Goal: Task Accomplishment & Management: Manage account settings

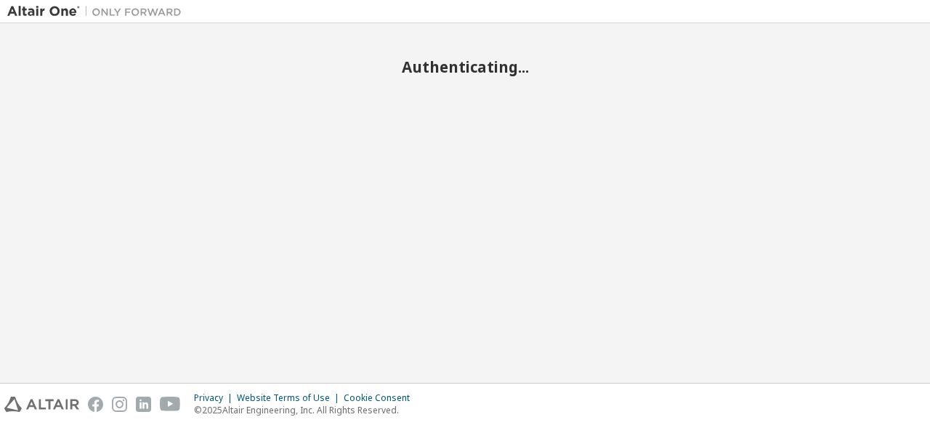
click at [800, 246] on div "Authenticating..." at bounding box center [464, 203] width 915 height 345
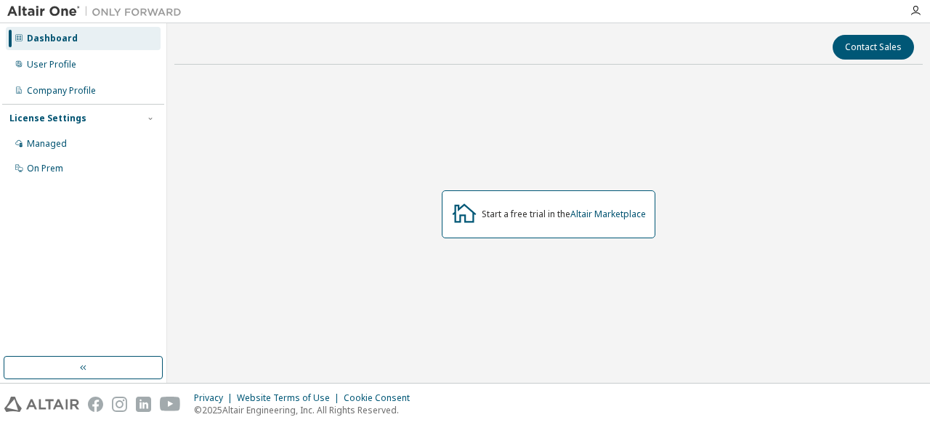
click at [174, 137] on div "Start a free trial in the Altair Marketplace" at bounding box center [548, 214] width 748 height 276
click at [75, 97] on div "Company Profile" at bounding box center [83, 90] width 155 height 23
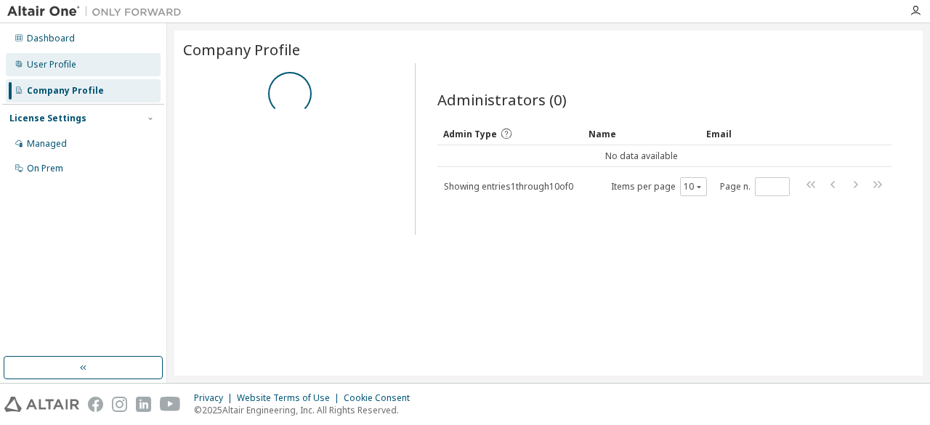
click at [76, 69] on div "User Profile" at bounding box center [83, 64] width 155 height 23
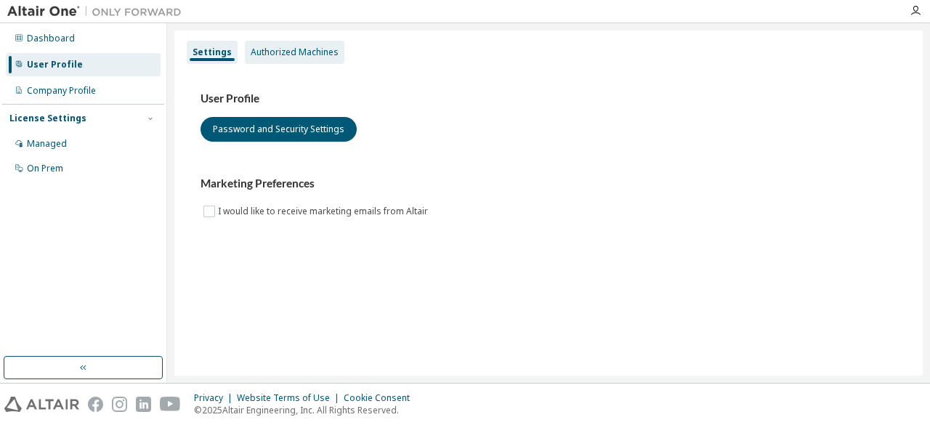
click at [295, 59] on div "Authorized Machines" at bounding box center [295, 52] width 100 height 23
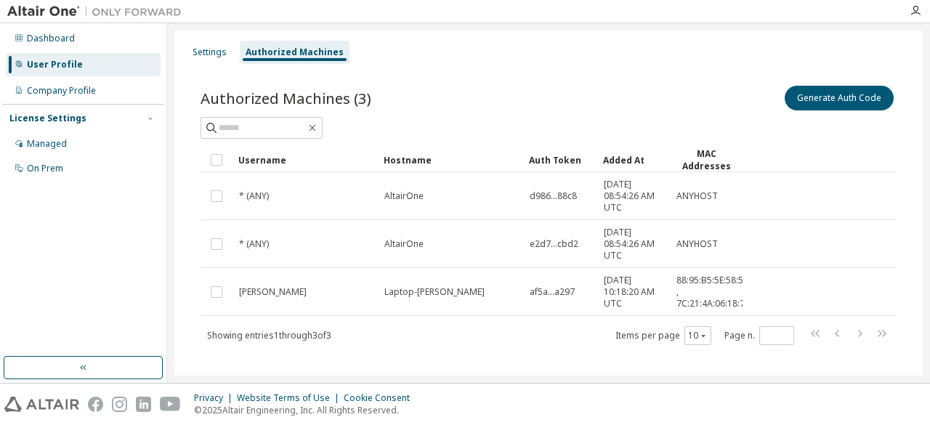
click at [87, 188] on div "Dashboard User Profile Company Profile License Settings Managed On Prem" at bounding box center [83, 189] width 162 height 329
click at [79, 168] on div "On Prem" at bounding box center [83, 168] width 155 height 23
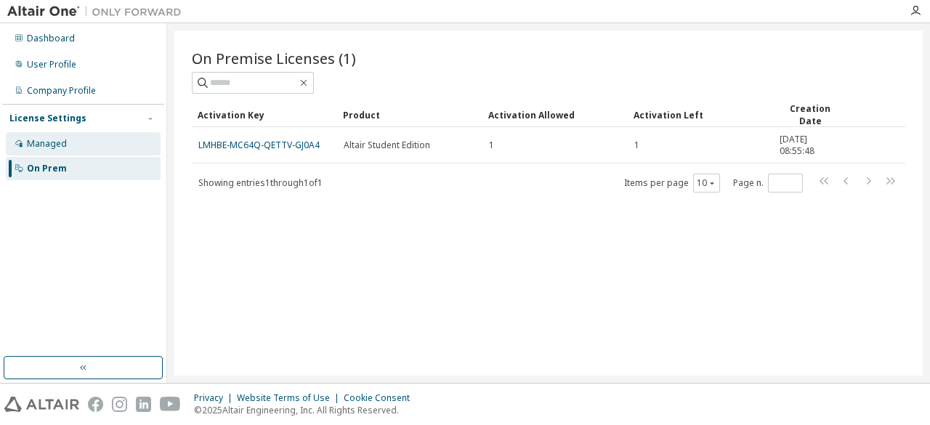
click at [80, 142] on div "Managed" at bounding box center [83, 143] width 155 height 23
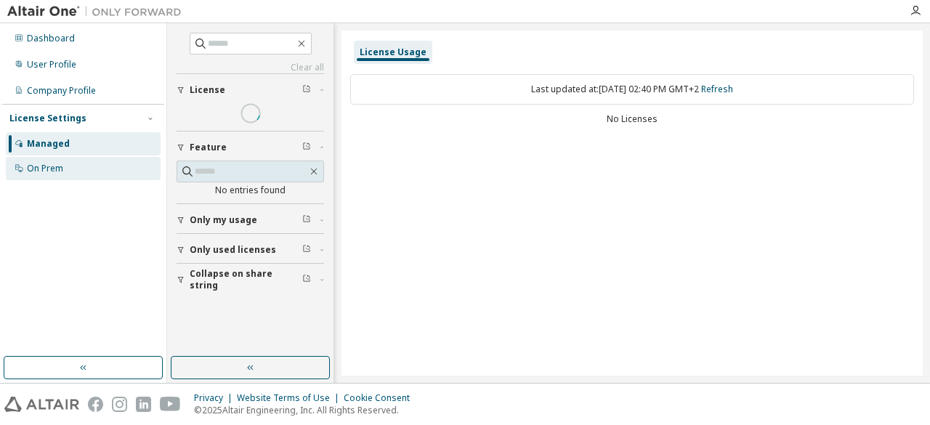
click at [85, 163] on div "On Prem" at bounding box center [83, 168] width 155 height 23
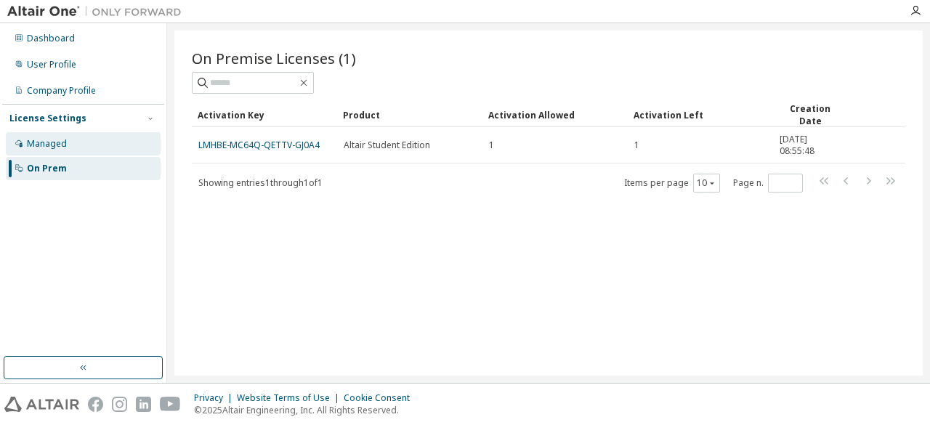
click at [86, 143] on div "Managed" at bounding box center [83, 143] width 155 height 23
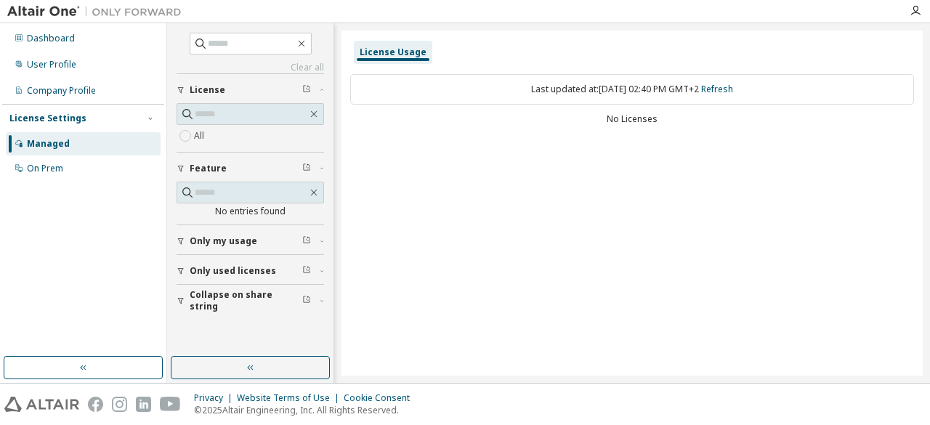
click at [256, 265] on span "Only used licenses" at bounding box center [233, 271] width 86 height 12
click at [200, 289] on label "Yes" at bounding box center [202, 292] width 17 height 17
click at [596, 172] on div "License Usage Last updated at: [DATE] 02:42 PM GMT+2 Refresh No Licenses" at bounding box center [631, 203] width 581 height 345
click at [307, 47] on icon "button" at bounding box center [302, 44] width 12 height 12
click at [454, 148] on div "License Usage Last updated at: [DATE] 02:42 PM GMT+2 Refresh No Licenses" at bounding box center [631, 203] width 581 height 345
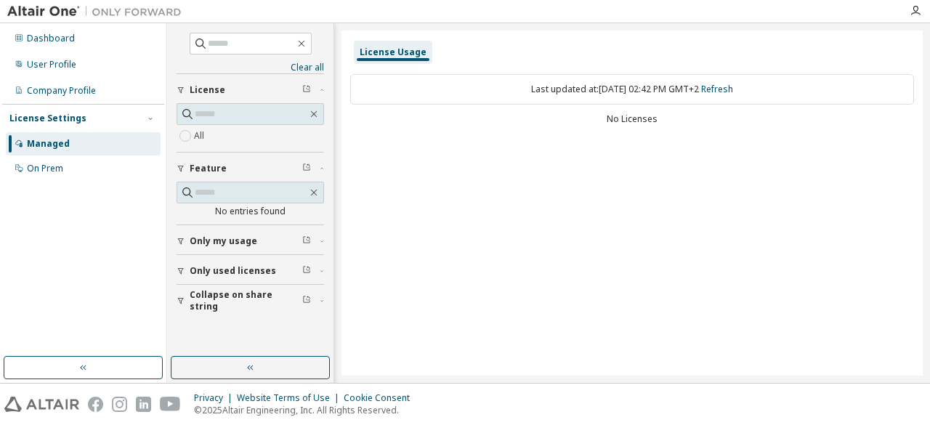
click at [525, 78] on div "Last updated at: [DATE] 02:42 PM GMT+2 Refresh" at bounding box center [632, 89] width 564 height 31
click at [577, 102] on div "Last updated at: [DATE] 02:42 PM GMT+2 Refresh" at bounding box center [632, 89] width 564 height 31
click at [84, 174] on div "On Prem" at bounding box center [83, 168] width 155 height 23
